Goal: Transaction & Acquisition: Purchase product/service

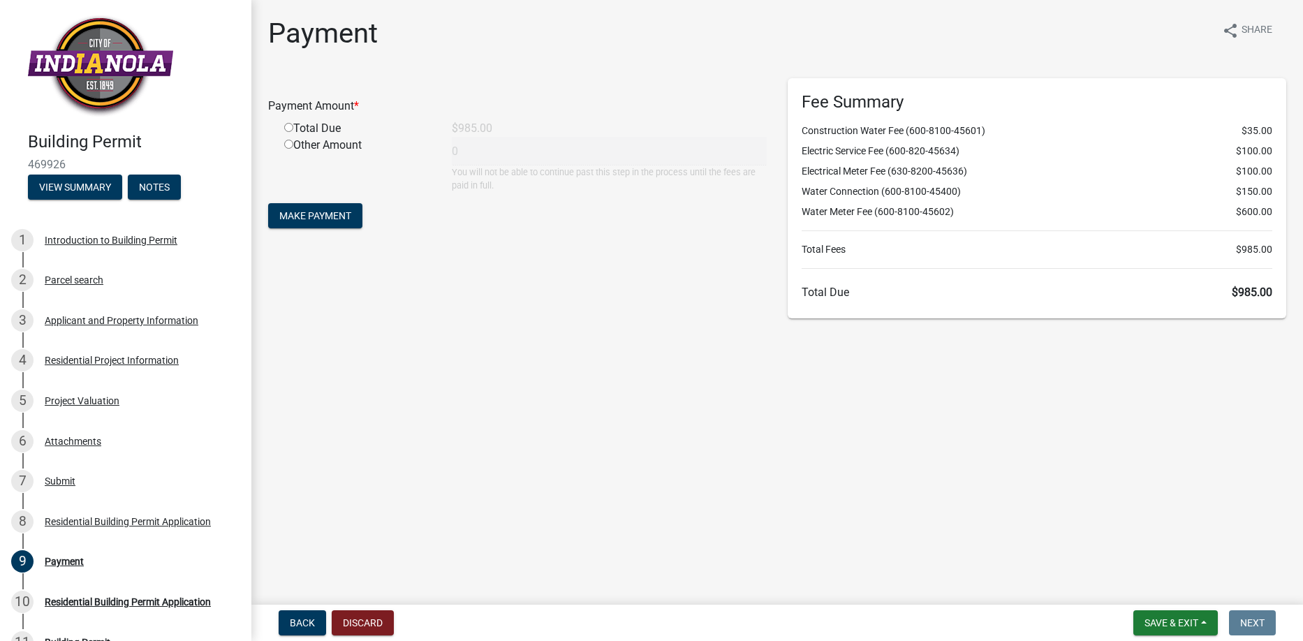
click at [288, 126] on input "radio" at bounding box center [288, 127] width 9 height 9
radio input "true"
type input "985"
click at [317, 214] on span "Make Payment" at bounding box center [315, 215] width 72 height 11
click at [288, 127] on input "radio" at bounding box center [288, 127] width 9 height 9
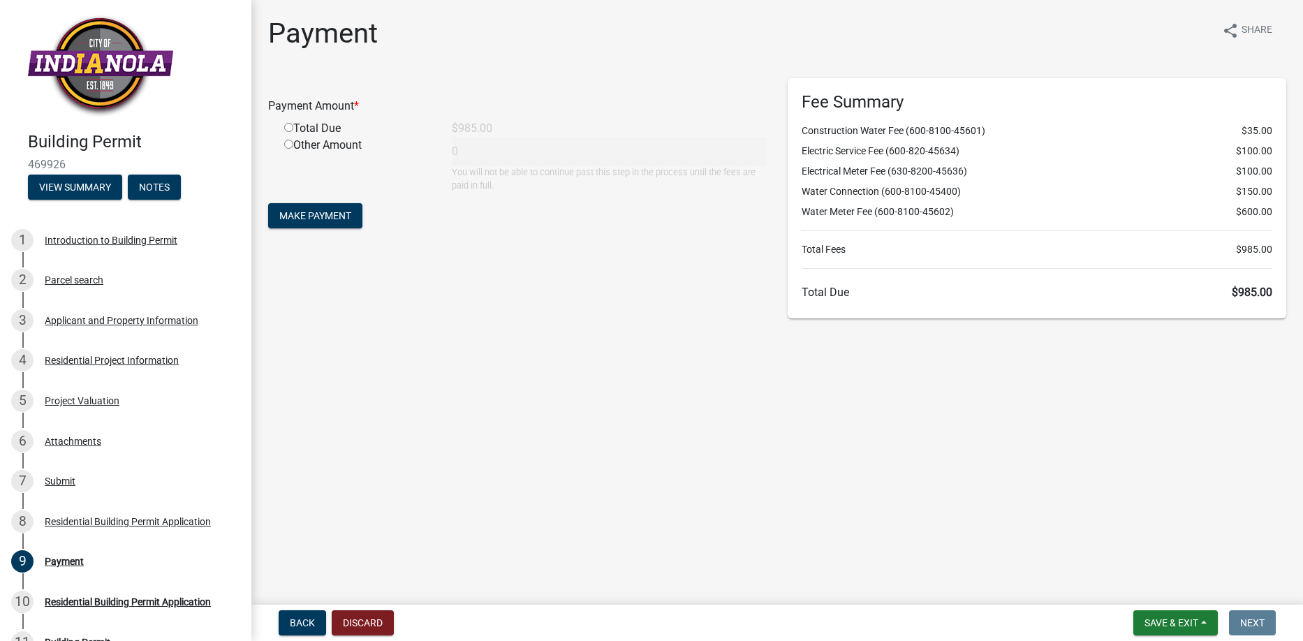
radio input "true"
type input "985"
click at [315, 215] on span "Make Payment" at bounding box center [315, 215] width 72 height 11
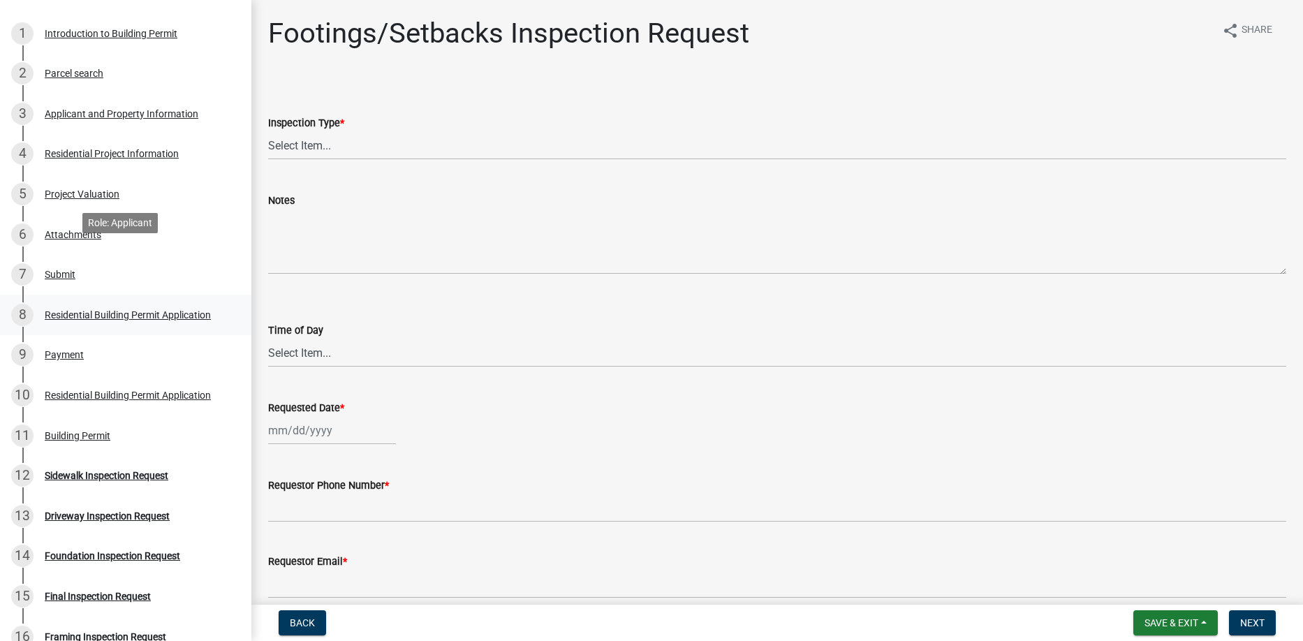
scroll to position [234, 0]
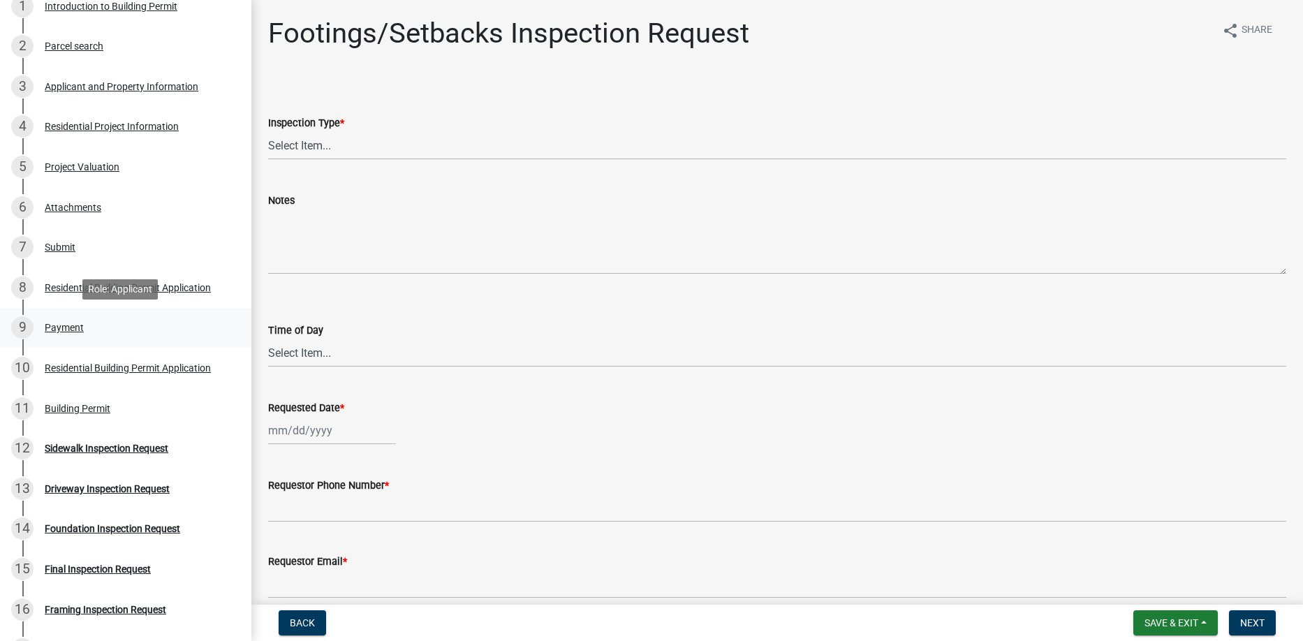
click at [67, 325] on div "Payment" at bounding box center [64, 327] width 39 height 10
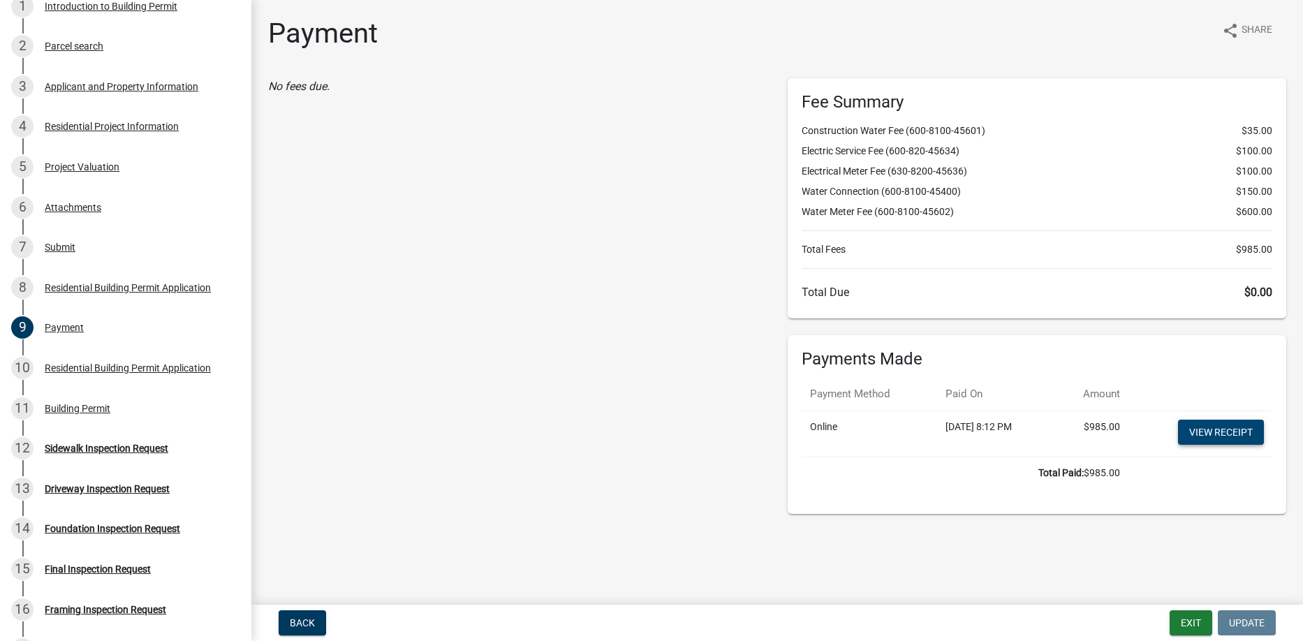
click at [1224, 429] on link "View receipt" at bounding box center [1221, 432] width 86 height 25
click at [1216, 431] on link "View receipt" at bounding box center [1221, 432] width 86 height 25
